Goal: Navigation & Orientation: Find specific page/section

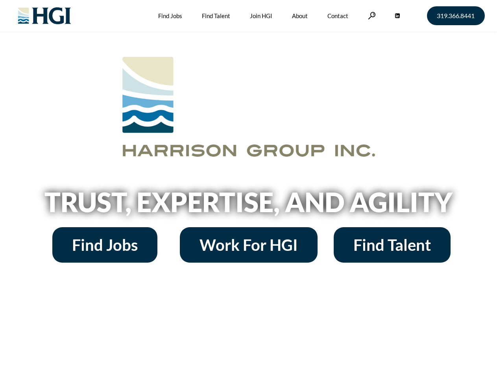
click at [248, 189] on h2 "Trust, Expertise, and Agility" at bounding box center [248, 202] width 449 height 27
click at [371, 15] on link at bounding box center [372, 15] width 8 height 7
